Goal: Information Seeking & Learning: Learn about a topic

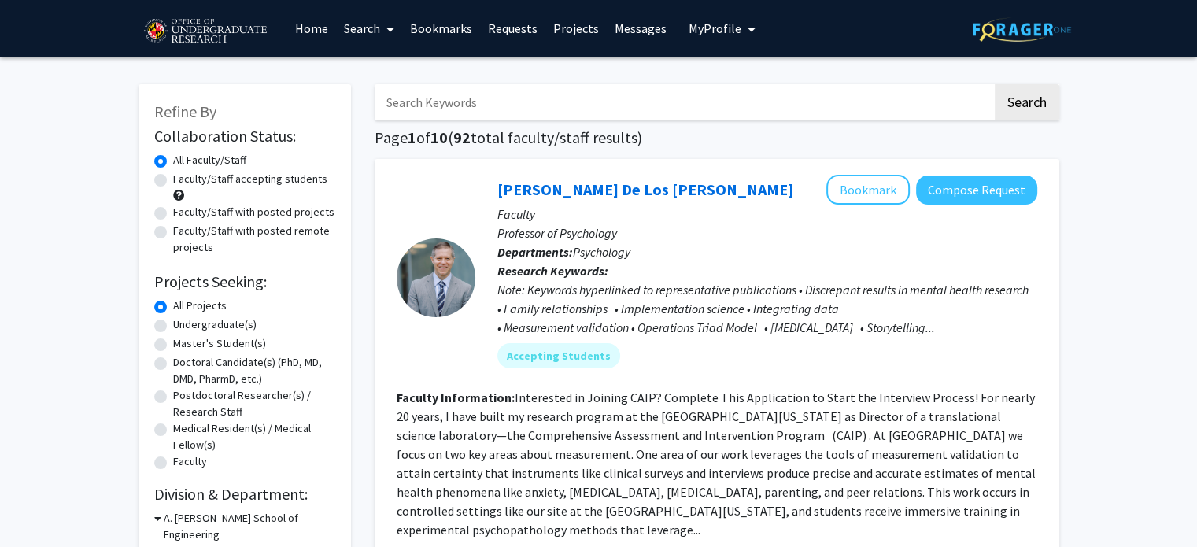
click at [642, 102] on input "Search Keywords" at bounding box center [684, 102] width 618 height 36
click at [630, 29] on link "Messages" at bounding box center [641, 28] width 68 height 55
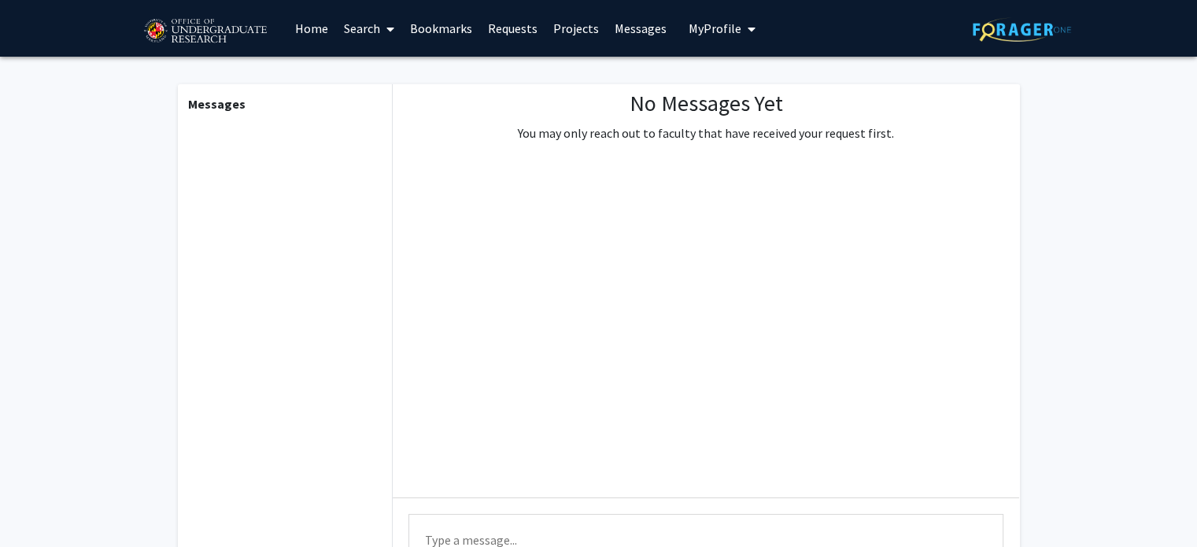
click at [575, 33] on link "Projects" at bounding box center [575, 28] width 61 height 55
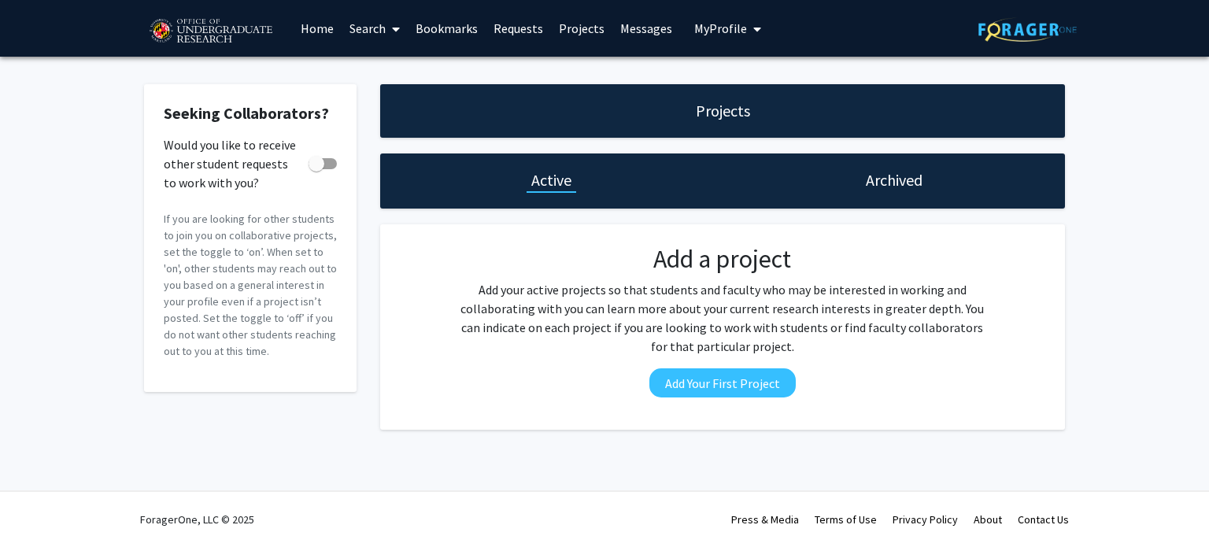
click at [512, 31] on link "Requests" at bounding box center [518, 28] width 65 height 55
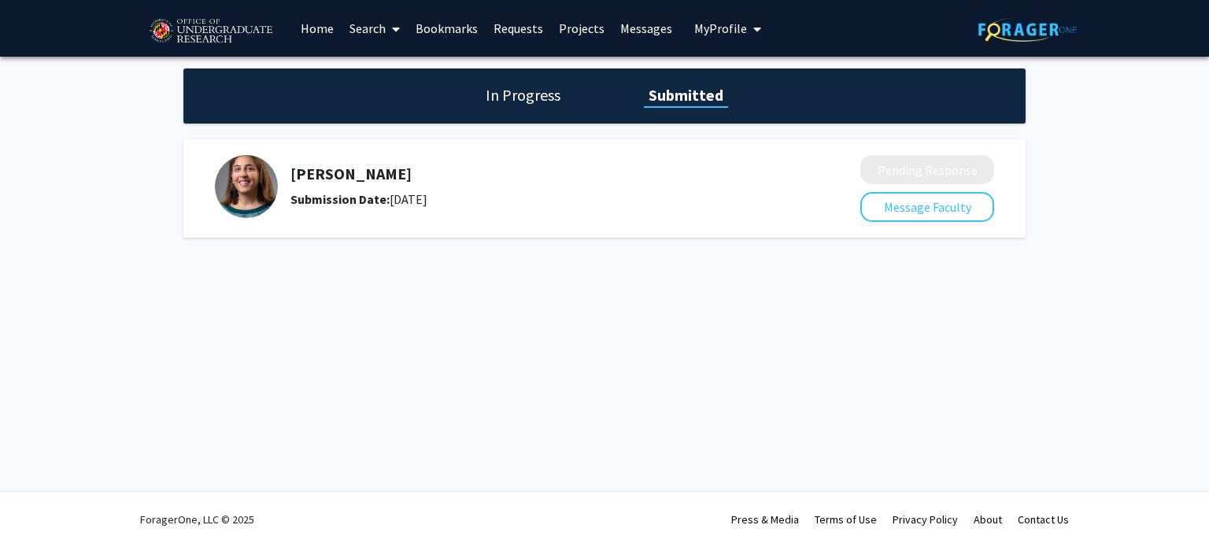
click at [388, 28] on span at bounding box center [393, 29] width 14 height 55
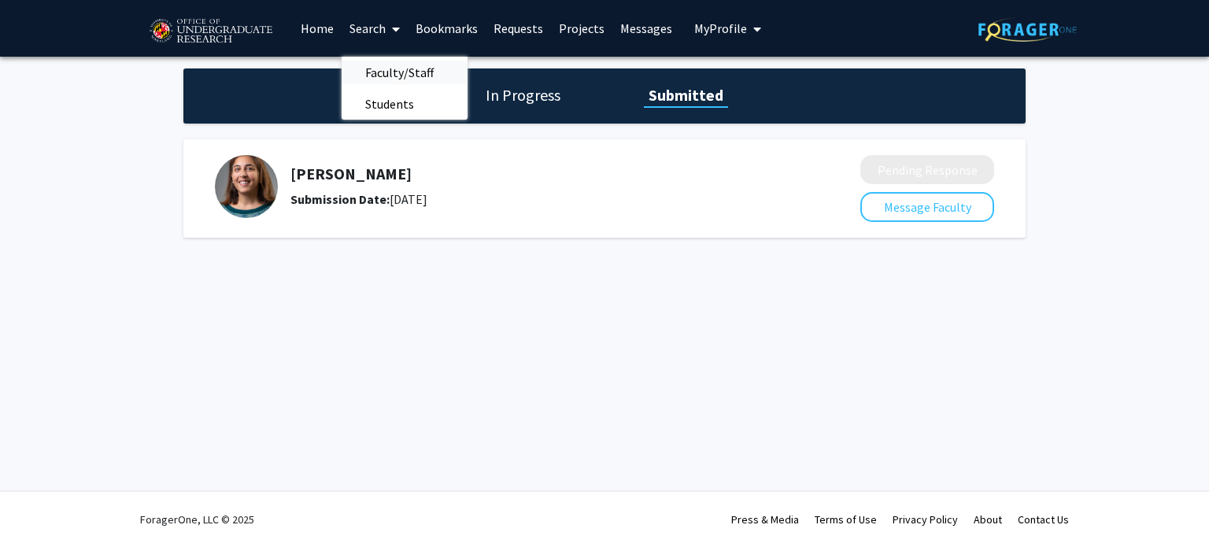
click at [383, 62] on span "Faculty/Staff" at bounding box center [400, 72] width 116 height 31
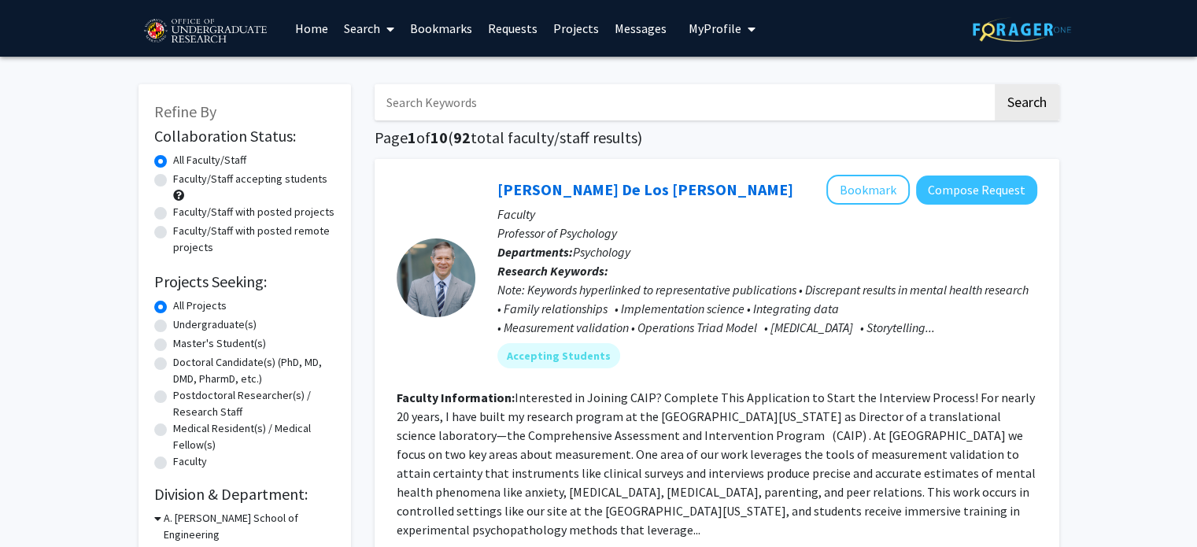
click at [227, 323] on label "Undergraduate(s)" at bounding box center [214, 324] width 83 height 17
click at [183, 323] on input "Undergraduate(s)" at bounding box center [178, 321] width 10 height 10
radio input "true"
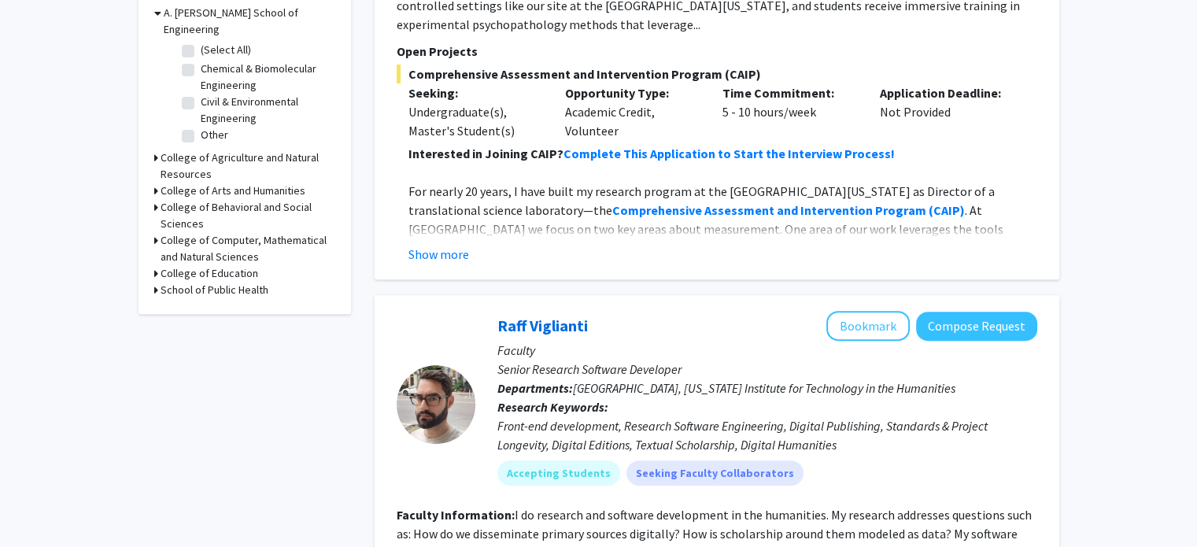
scroll to position [472, 0]
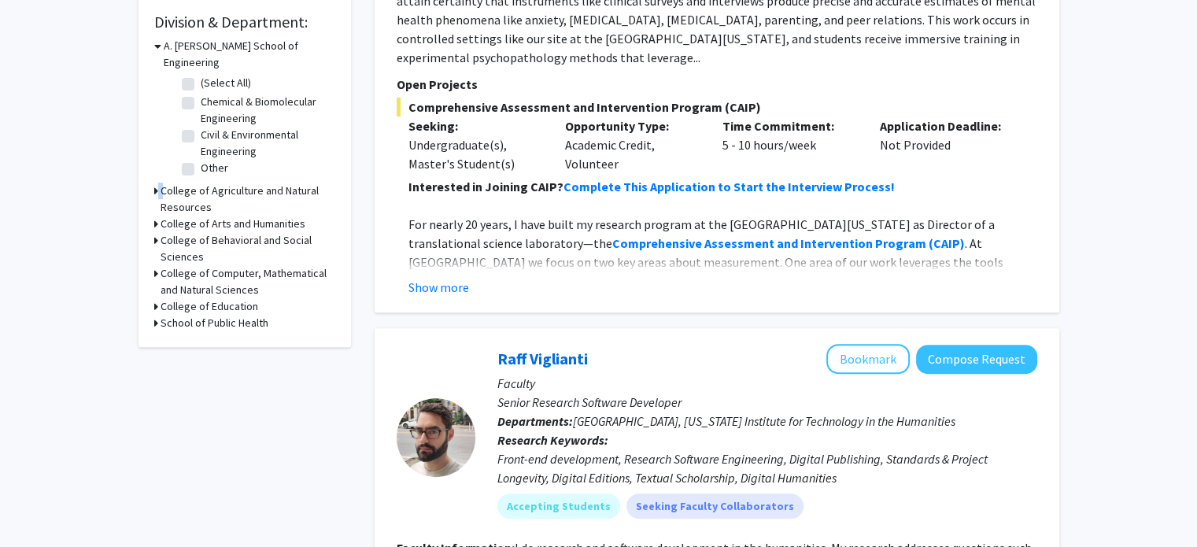
click at [161, 183] on div "College of Agriculture and Natural Resources" at bounding box center [244, 199] width 181 height 33
click at [161, 183] on h3 "College of Agriculture and Natural Resources" at bounding box center [248, 199] width 175 height 33
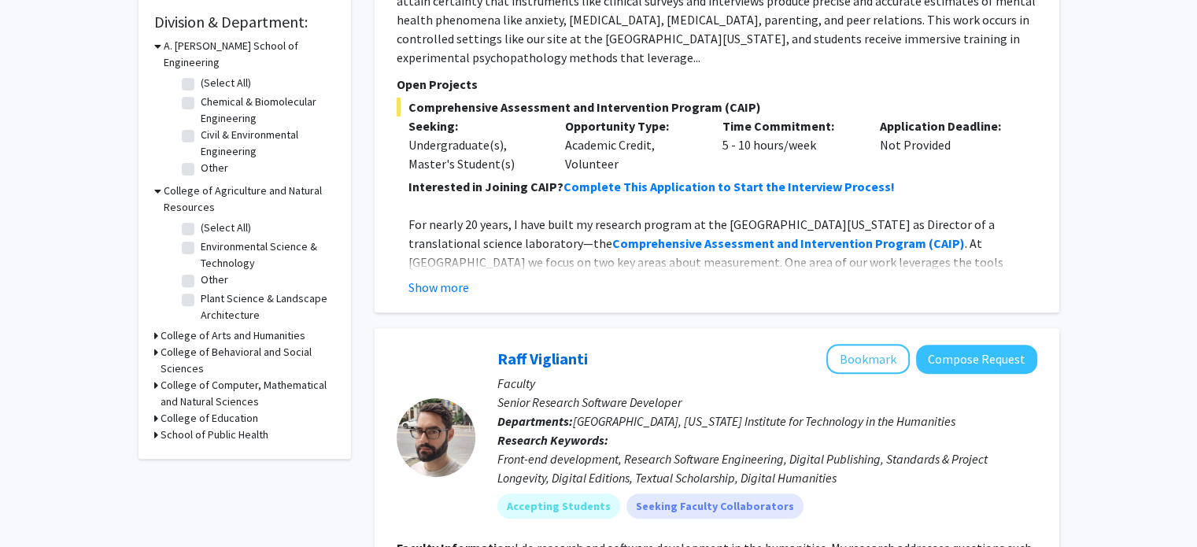
click at [201, 220] on label "(Select All)" at bounding box center [226, 228] width 50 height 17
click at [201, 220] on input "(Select All)" at bounding box center [206, 225] width 10 height 10
checkbox input "true"
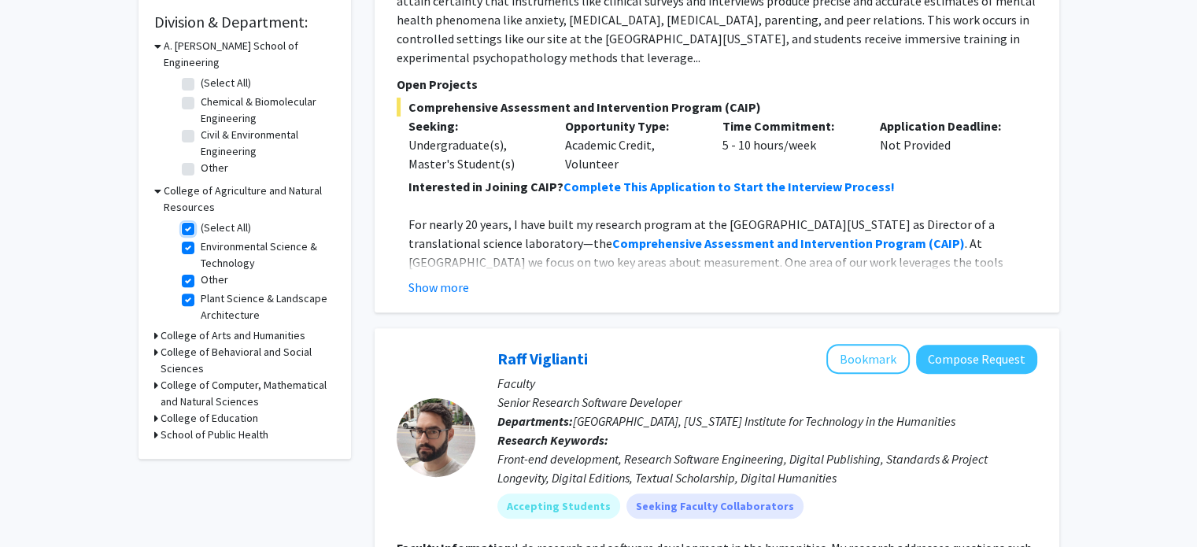
checkbox input "true"
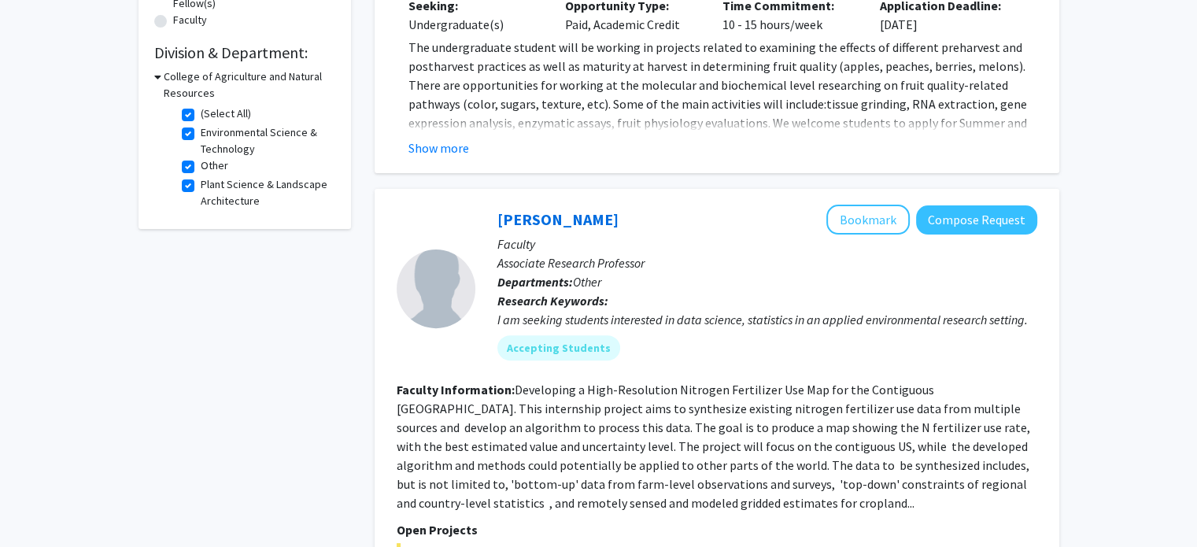
scroll to position [428, 0]
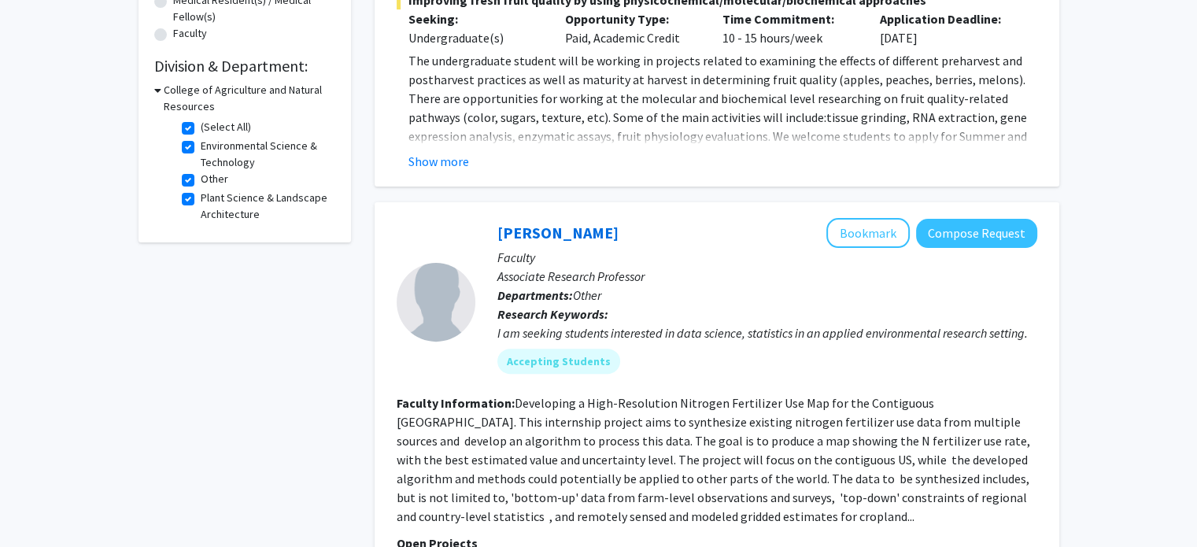
click at [201, 126] on label "(Select All)" at bounding box center [226, 127] width 50 height 17
click at [201, 126] on input "(Select All)" at bounding box center [206, 124] width 10 height 10
checkbox input "false"
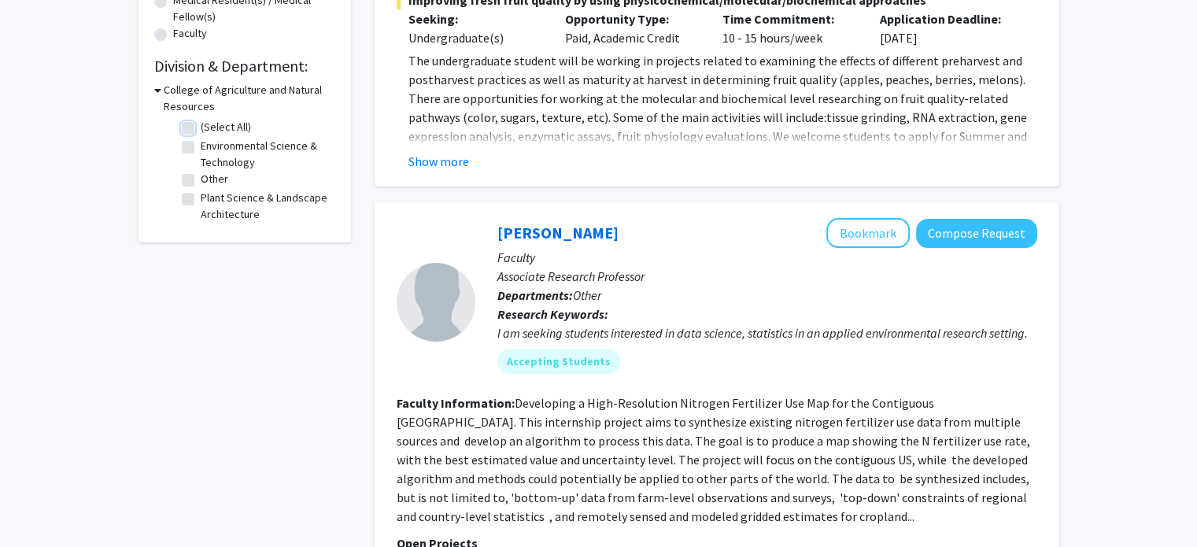
checkbox input "false"
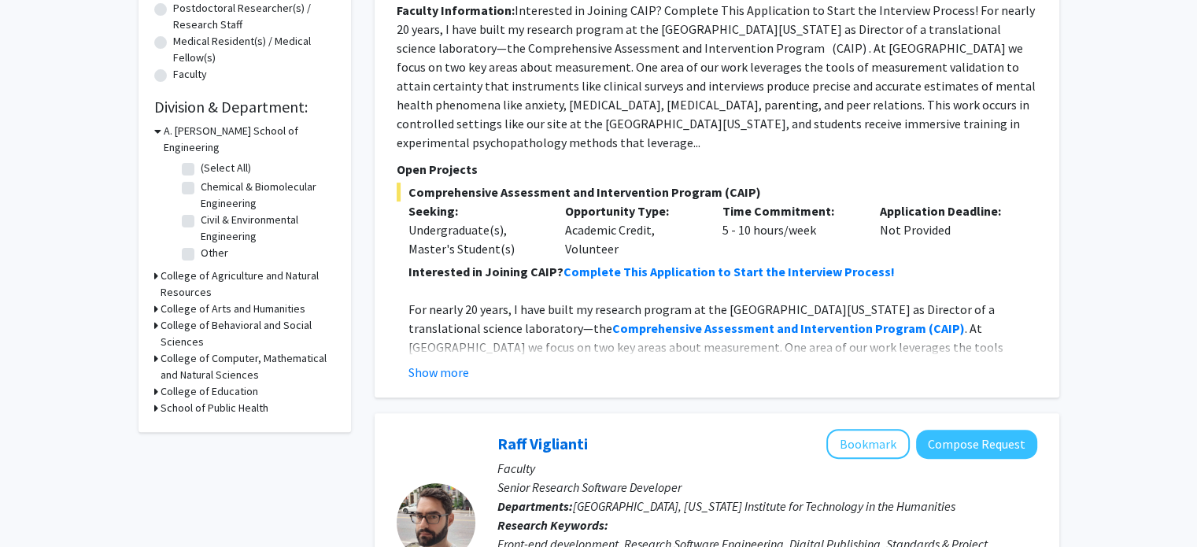
scroll to position [394, 0]
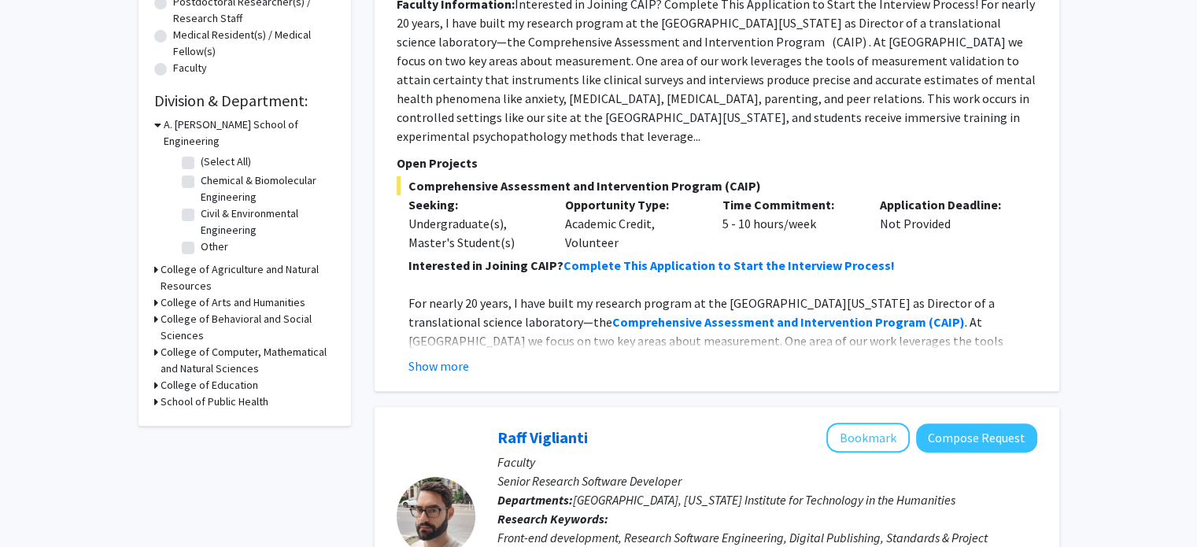
click at [165, 344] on h3 "College of Computer, Mathematical and Natural Sciences" at bounding box center [248, 360] width 175 height 33
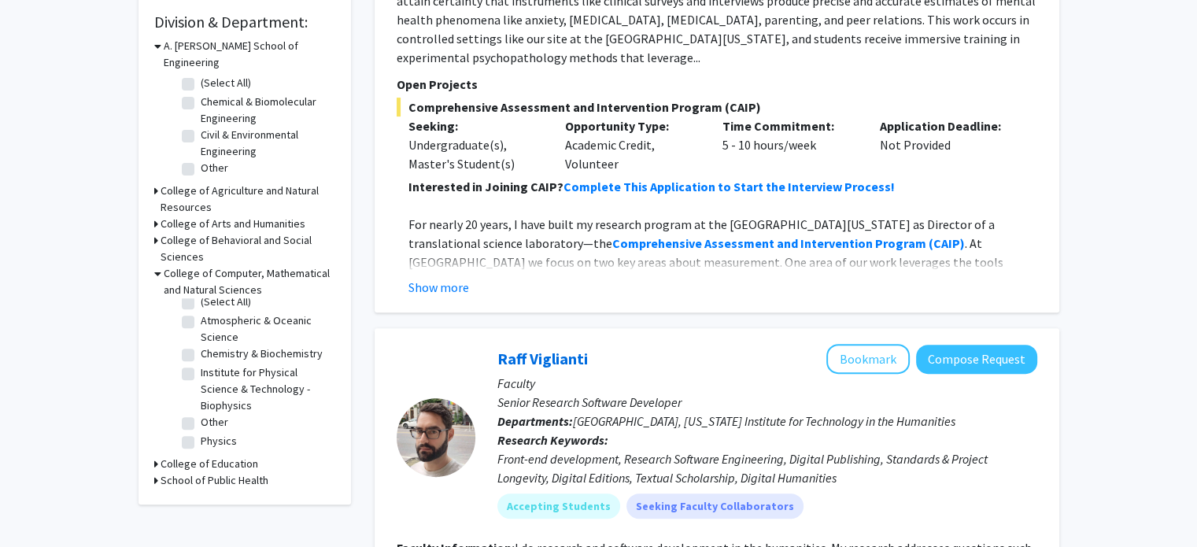
scroll to position [22, 0]
click at [227, 346] on label "Chemistry & Biochemistry" at bounding box center [262, 354] width 122 height 17
click at [211, 346] on input "Chemistry & Biochemistry" at bounding box center [206, 351] width 10 height 10
checkbox input "true"
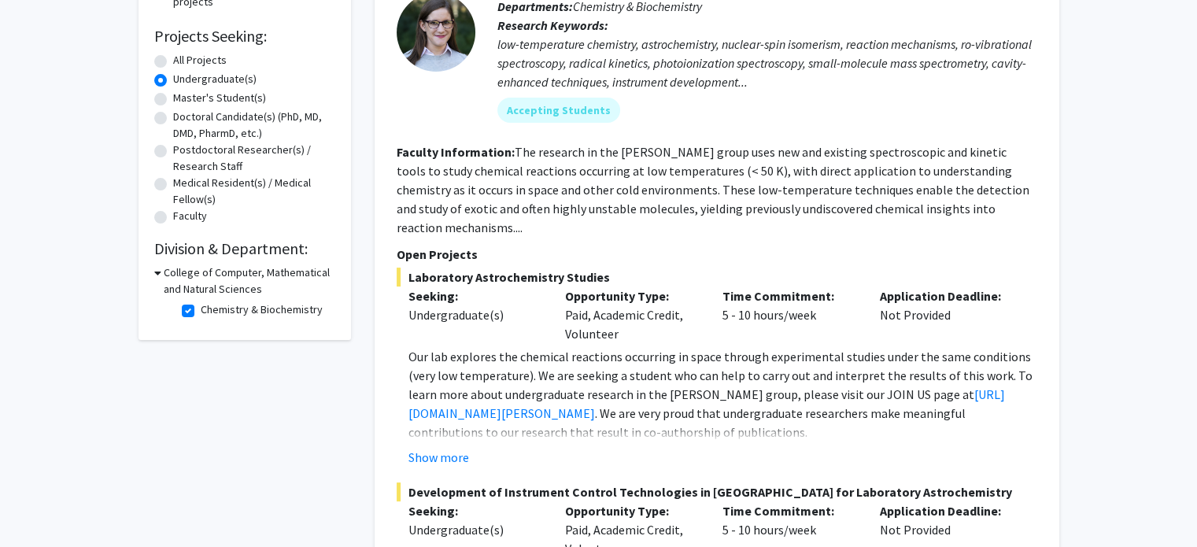
scroll to position [315, 0]
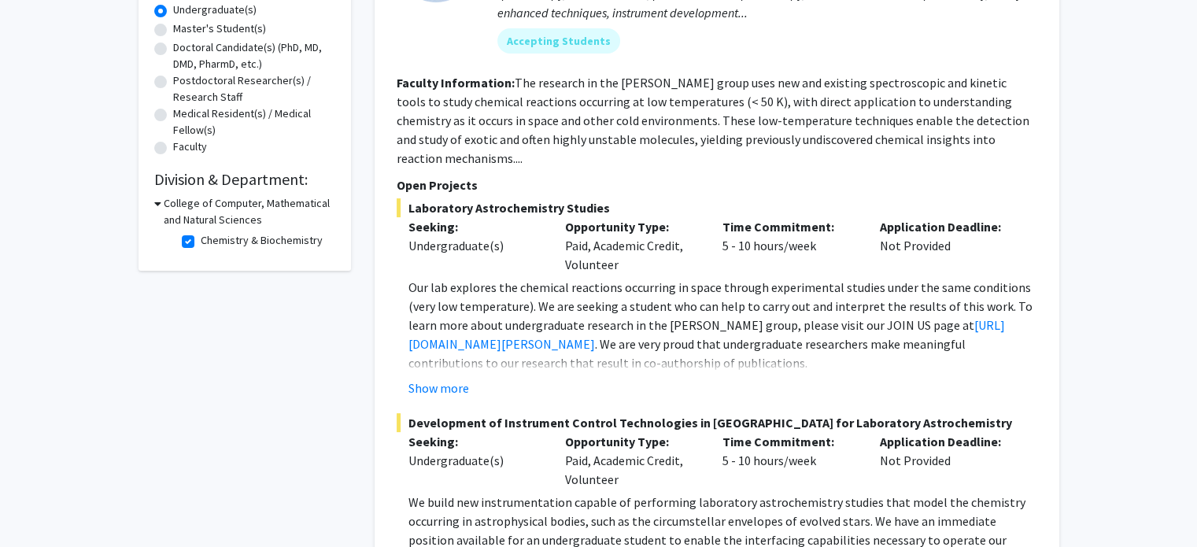
click at [201, 247] on label "Chemistry & Biochemistry" at bounding box center [262, 240] width 122 height 17
click at [201, 242] on input "Chemistry & Biochemistry" at bounding box center [206, 237] width 10 height 10
checkbox input "false"
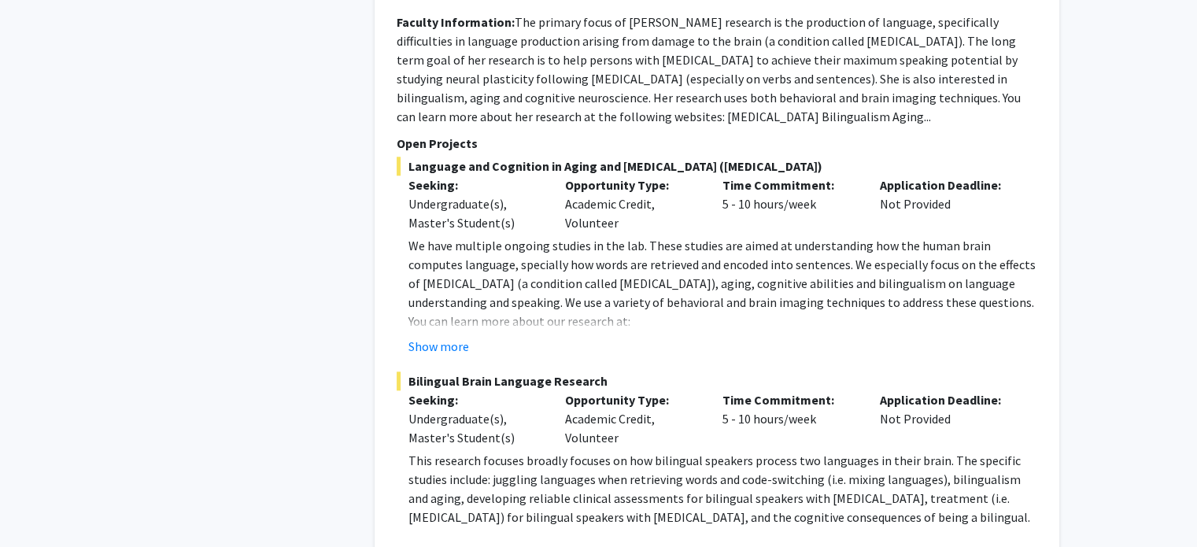
scroll to position [7696, 0]
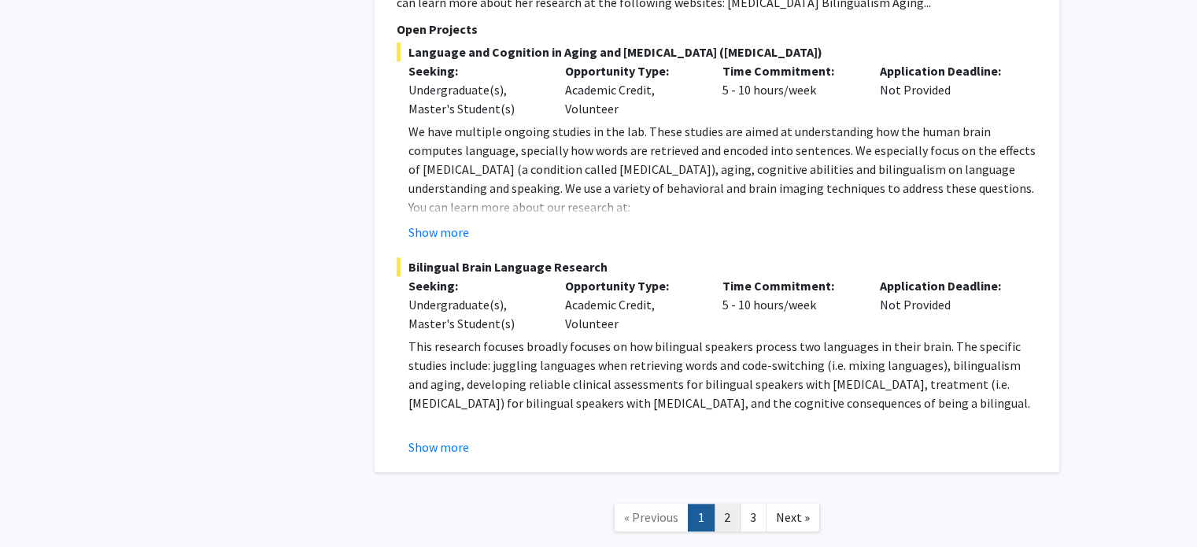
click at [730, 504] on link "2" at bounding box center [727, 518] width 27 height 28
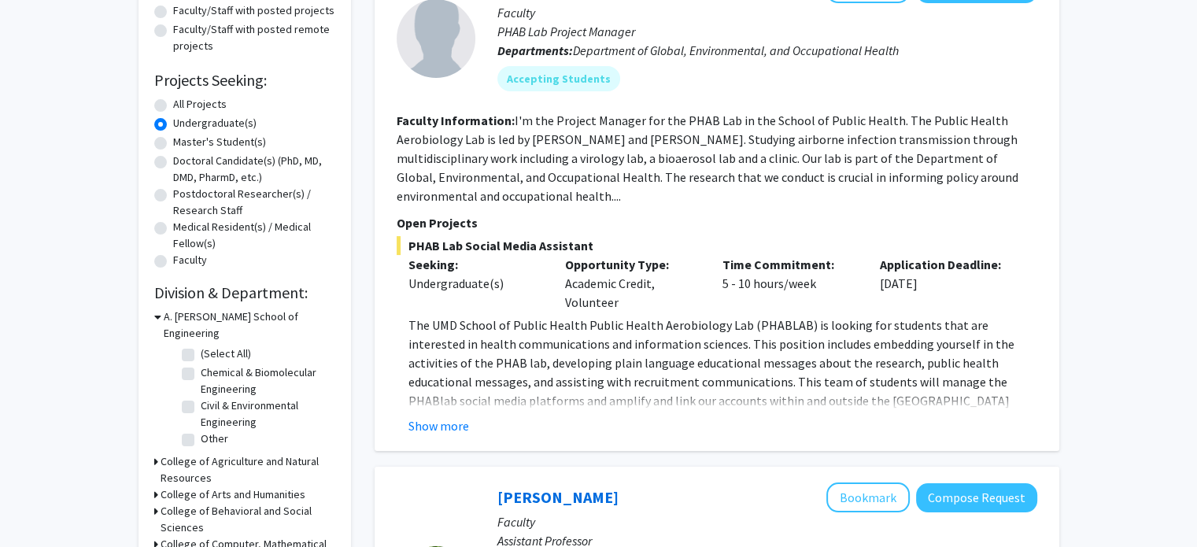
scroll to position [246, 0]
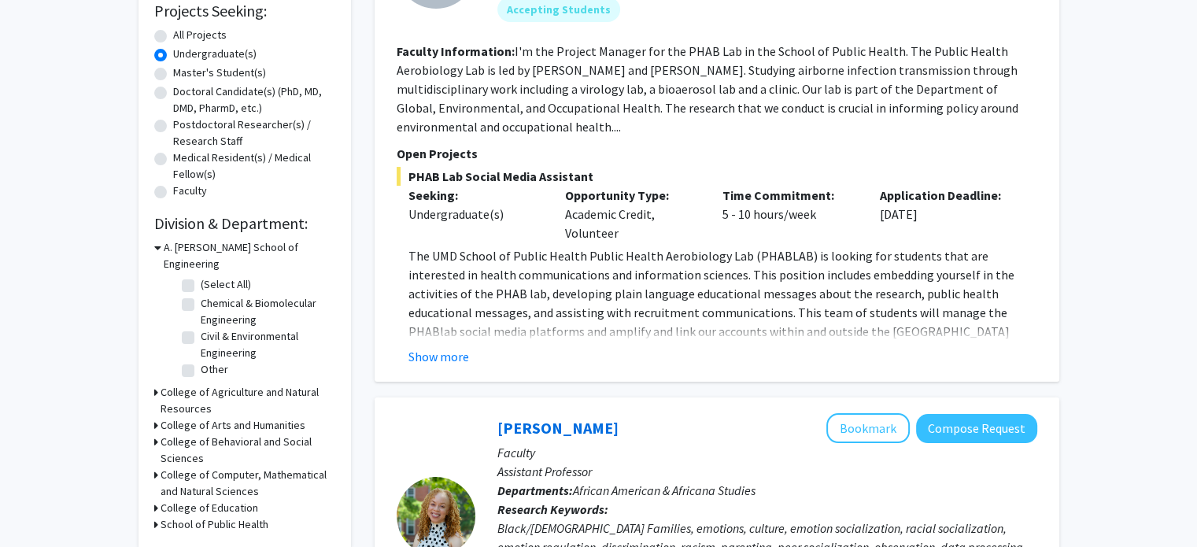
scroll to position [324, 0]
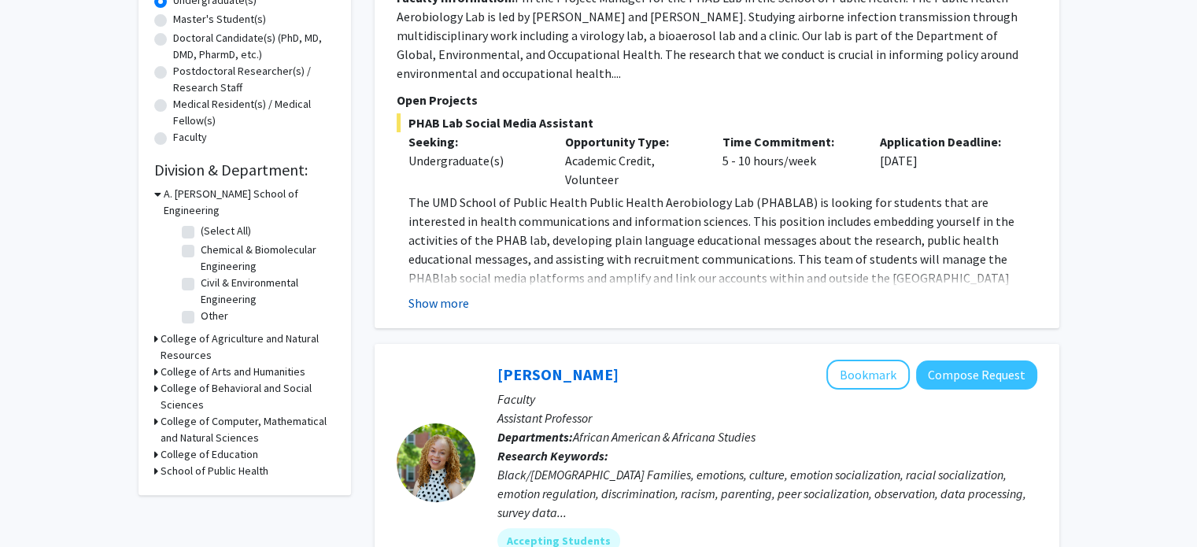
click at [434, 305] on button "Show more" at bounding box center [438, 303] width 61 height 19
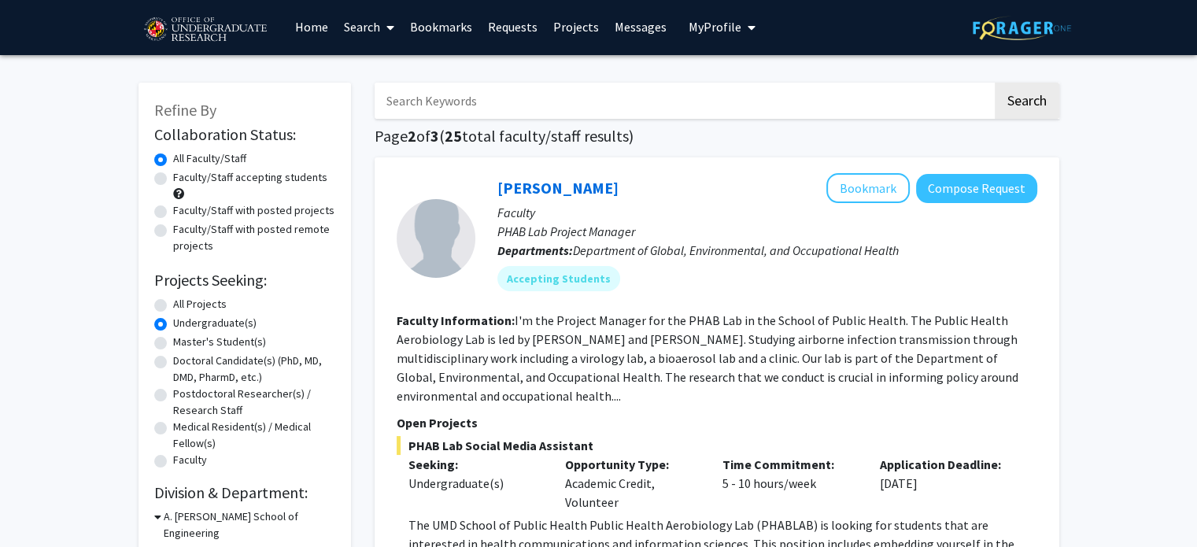
scroll to position [0, 0]
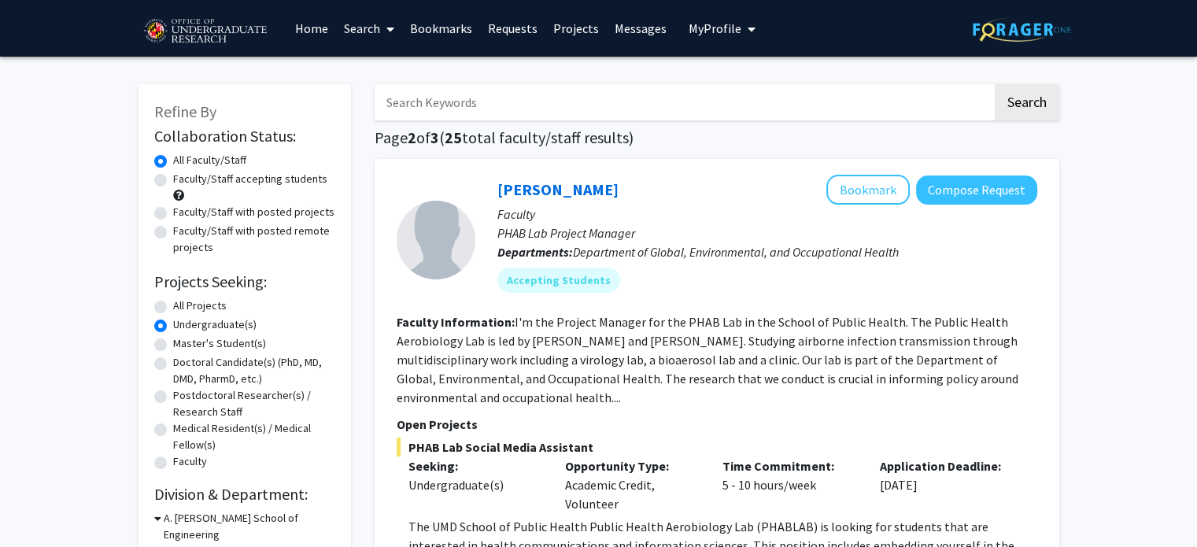
click at [500, 21] on link "Requests" at bounding box center [512, 28] width 65 height 55
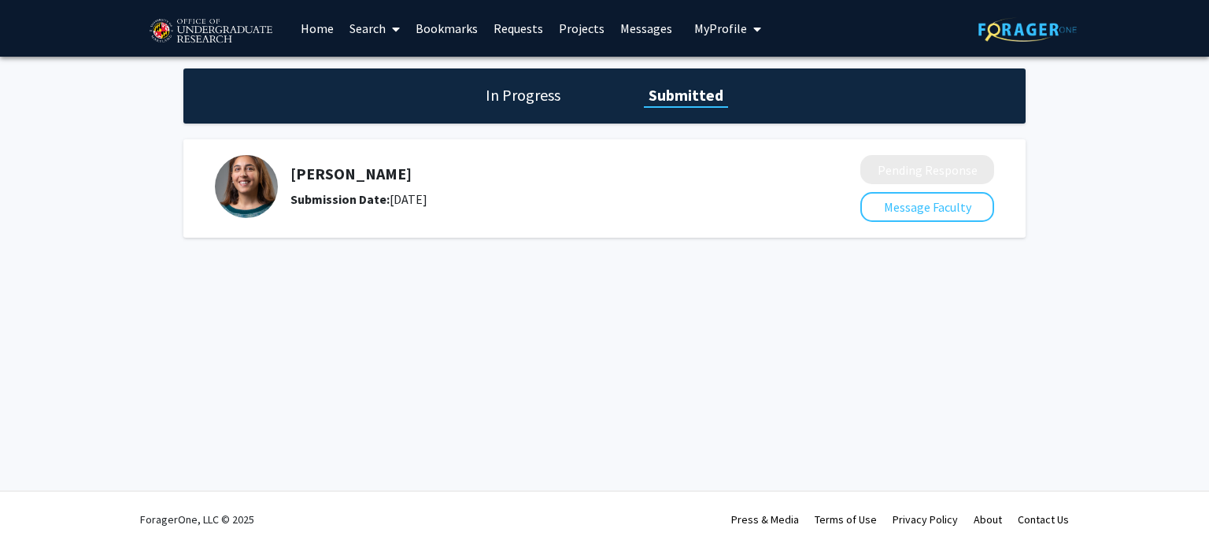
click at [411, 178] on h5 "[PERSON_NAME]" at bounding box center [533, 173] width 486 height 19
click at [486, 110] on div "In Progress Submitted" at bounding box center [604, 95] width 842 height 55
click at [494, 104] on h1 "In Progress" at bounding box center [523, 95] width 84 height 22
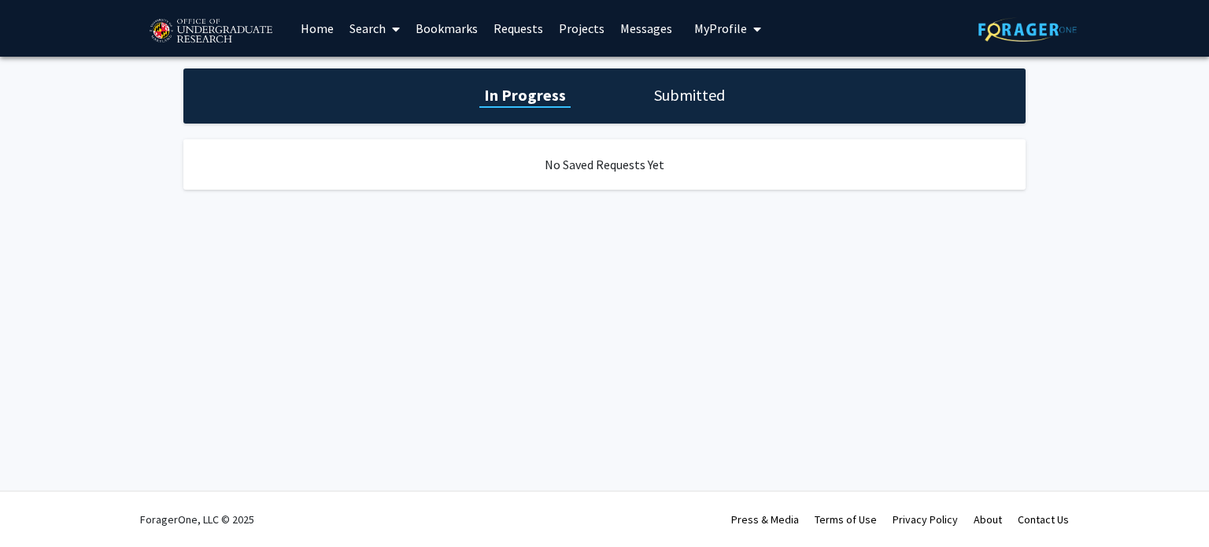
drag, startPoint x: 741, startPoint y: 101, endPoint x: 715, endPoint y: 97, distance: 26.3
click at [740, 103] on div "In Progress Submitted" at bounding box center [604, 95] width 842 height 55
click at [711, 97] on h1 "Submitted" at bounding box center [689, 95] width 80 height 22
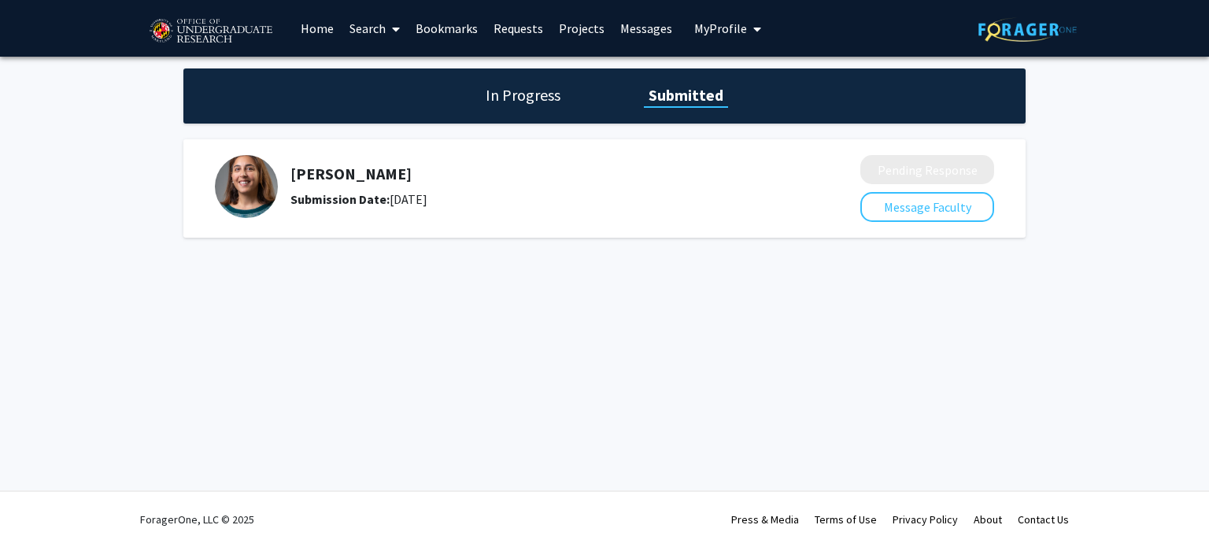
click at [635, 33] on link "Messages" at bounding box center [646, 28] width 68 height 55
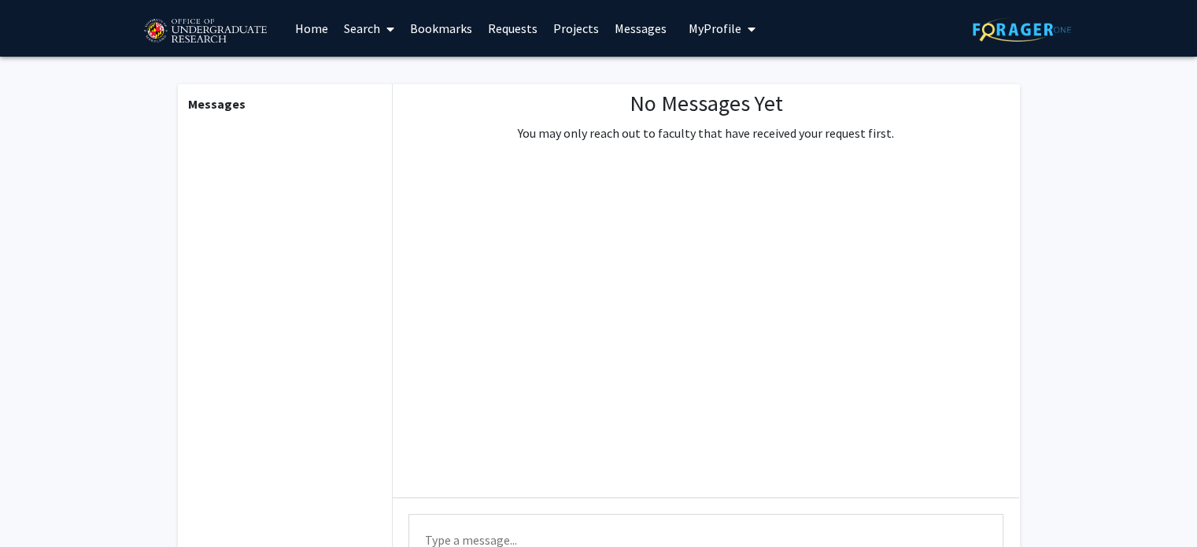
click at [551, 31] on link "Projects" at bounding box center [575, 28] width 61 height 55
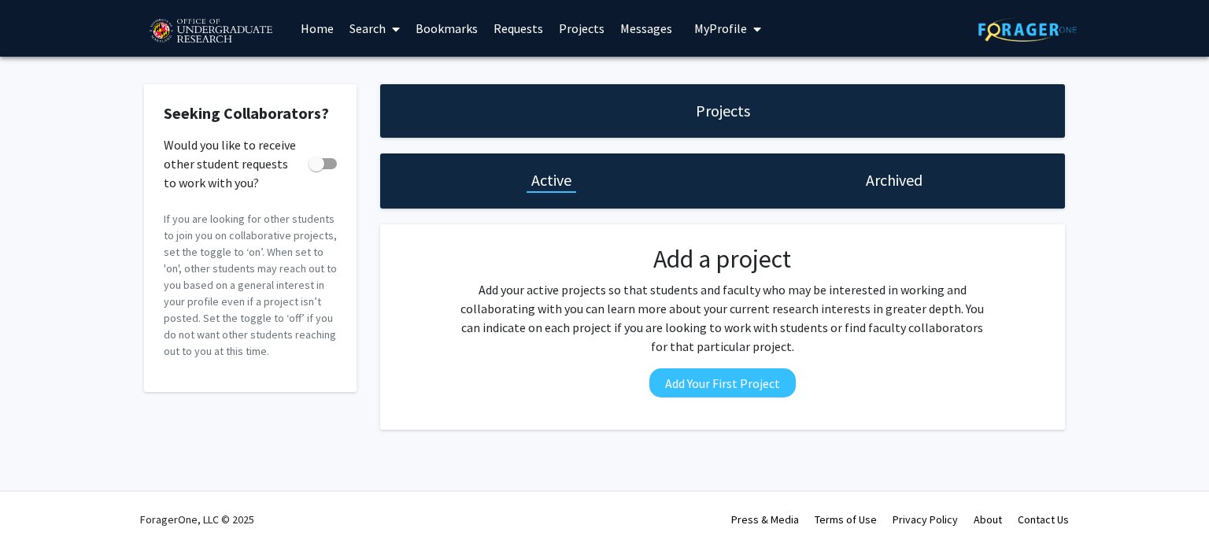
click at [351, 28] on link "Search" at bounding box center [375, 28] width 66 height 55
click at [371, 76] on span "Faculty/Staff" at bounding box center [400, 72] width 116 height 31
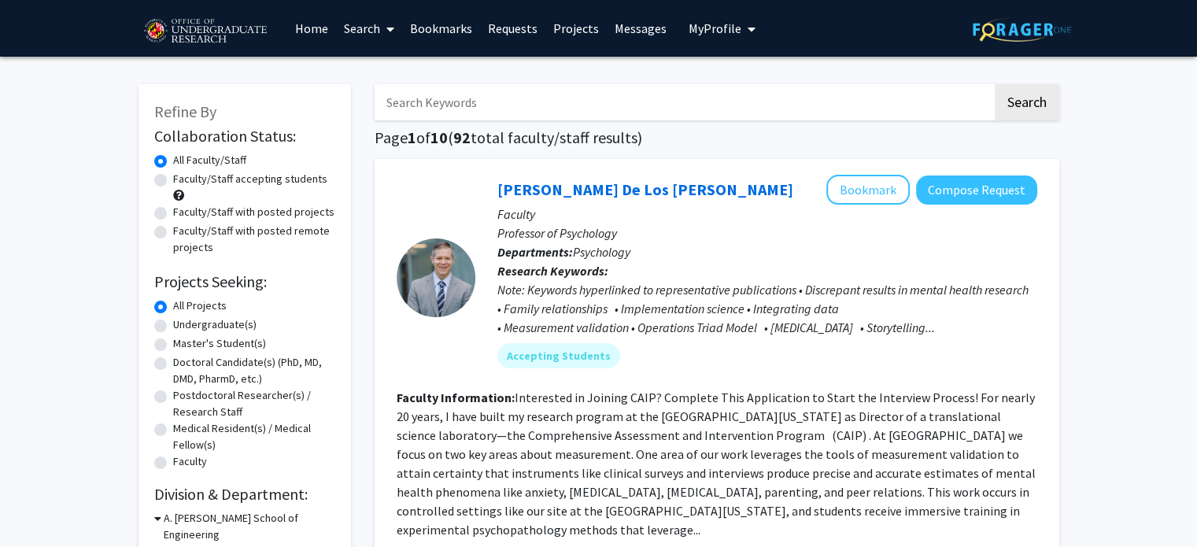
click at [359, 27] on link "Search" at bounding box center [369, 28] width 66 height 55
click at [383, 103] on span "Students" at bounding box center [384, 103] width 96 height 31
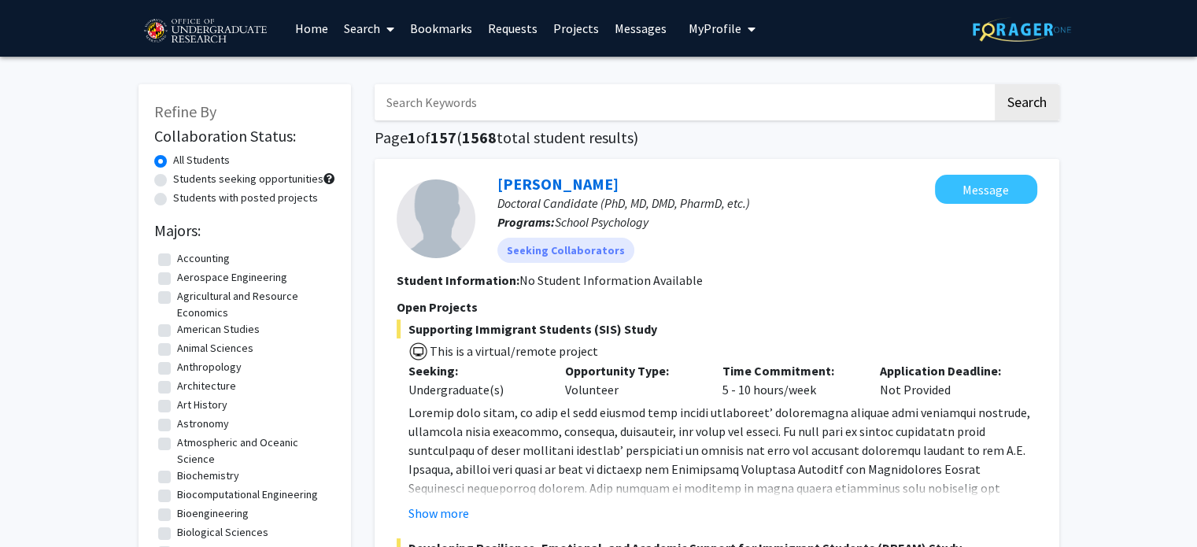
click at [257, 179] on label "Students seeking opportunities" at bounding box center [248, 179] width 150 height 17
click at [183, 179] on input "Students seeking opportunities" at bounding box center [178, 176] width 10 height 10
radio input "true"
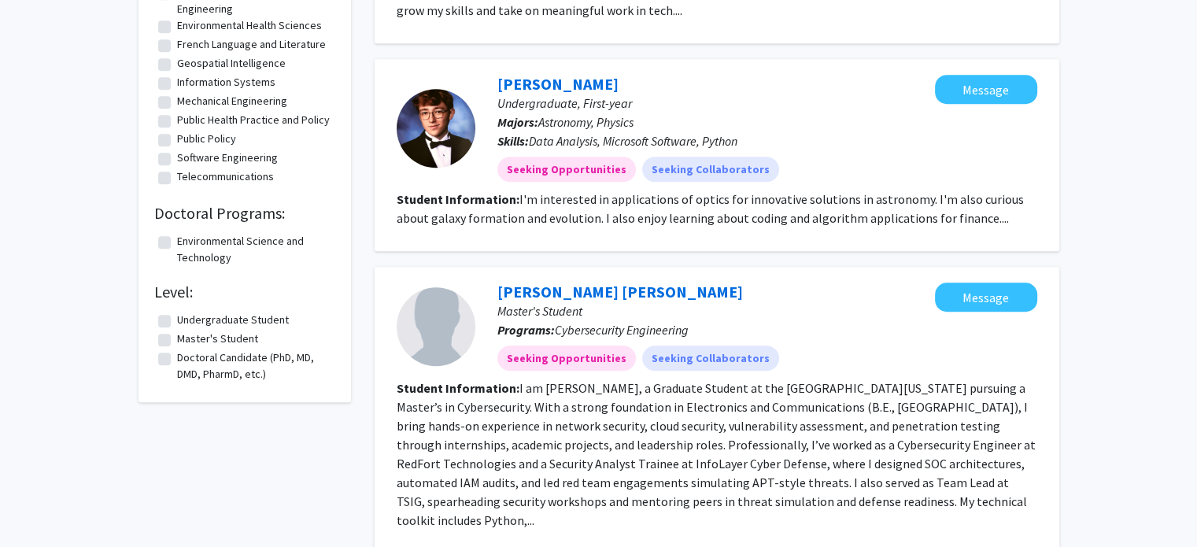
scroll to position [1181, 0]
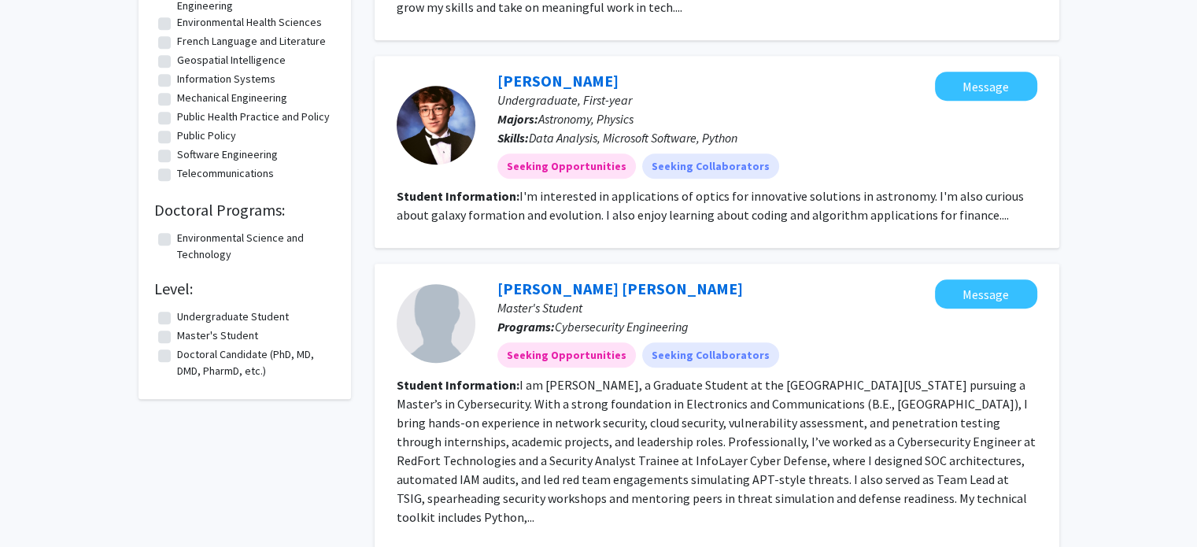
click at [223, 325] on label "Undergraduate Student" at bounding box center [233, 317] width 112 height 17
click at [187, 319] on input "Undergraduate Student" at bounding box center [182, 314] width 10 height 10
checkbox input "true"
